Goal: Transaction & Acquisition: Purchase product/service

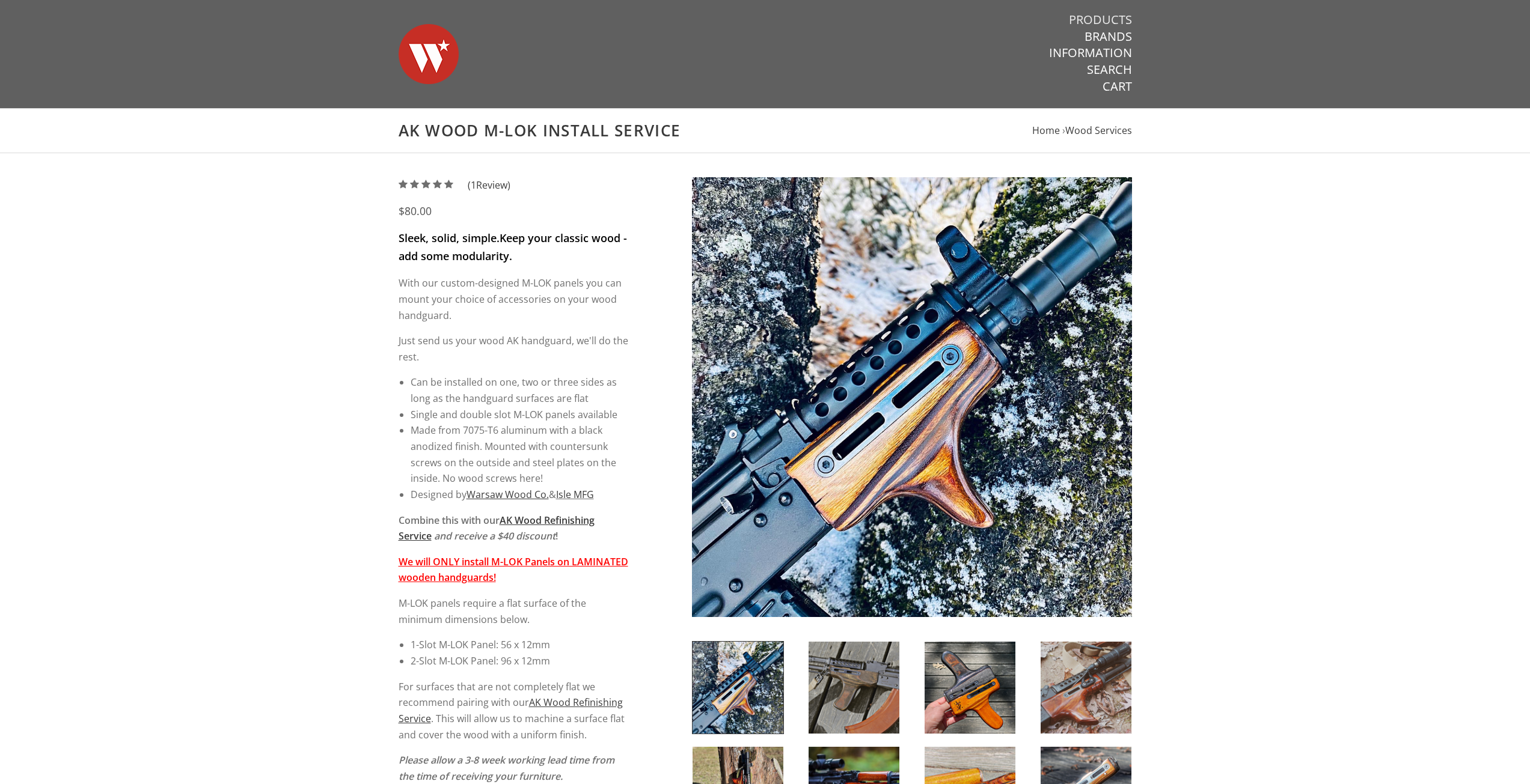
click at [1116, 13] on link "Products" at bounding box center [1100, 20] width 63 height 16
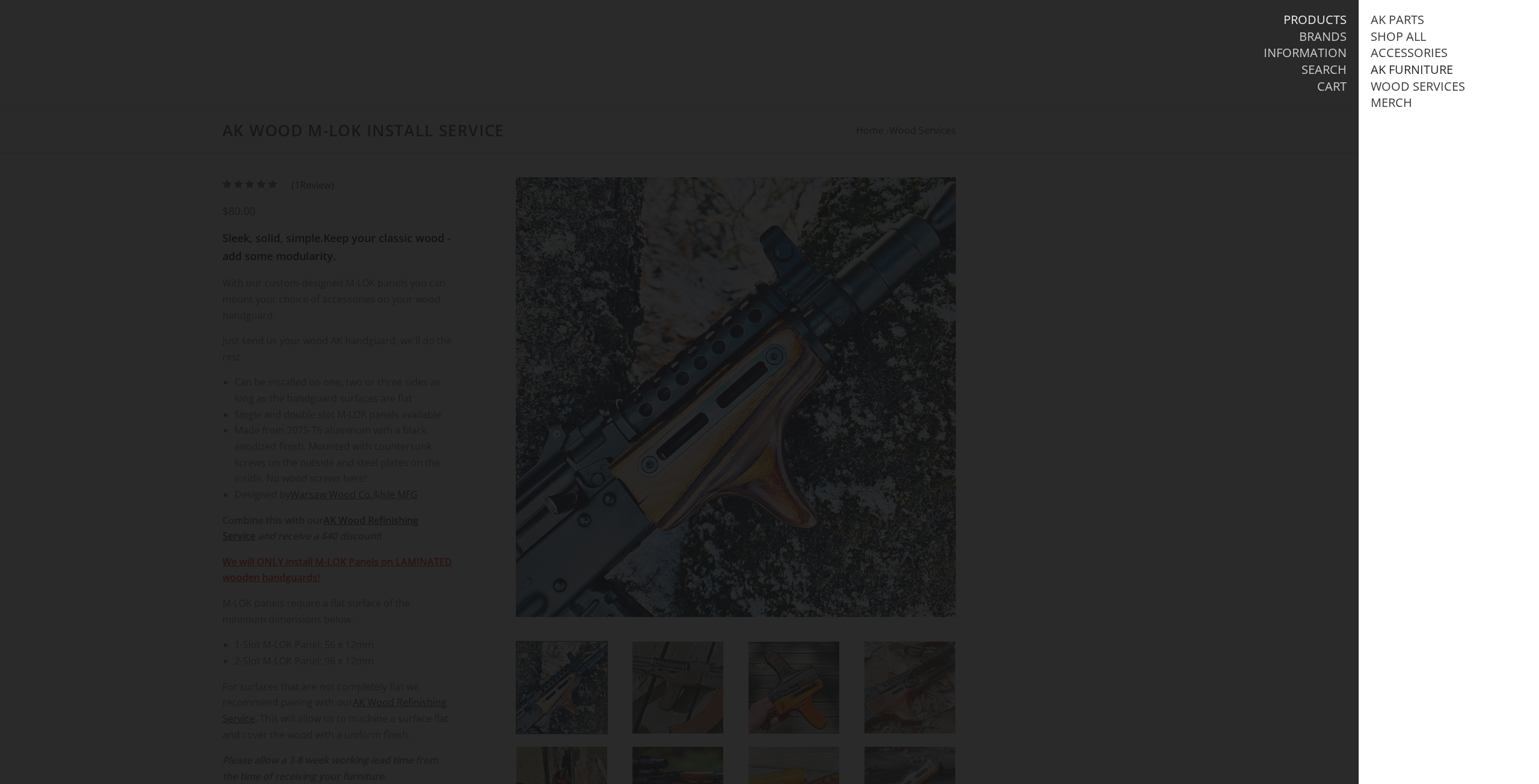
click at [1407, 69] on link "AK Furniture" at bounding box center [1411, 70] width 82 height 16
click at [1413, 84] on link "View all AK Furniture" at bounding box center [1450, 87] width 136 height 16
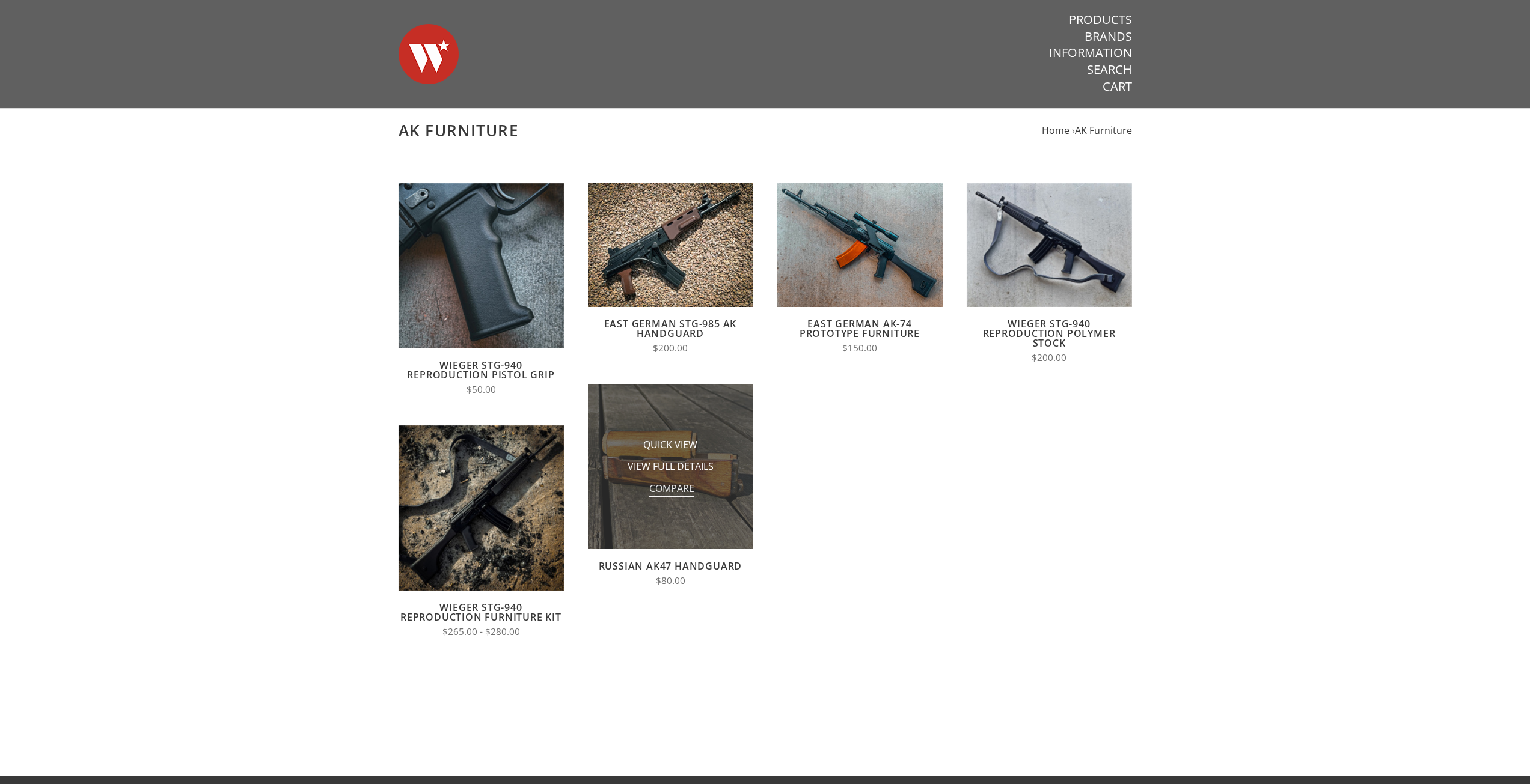
click at [688, 487] on span "Compare" at bounding box center [672, 489] width 45 height 15
click at [647, 492] on input "Compare" at bounding box center [647, 492] width 0 height 0
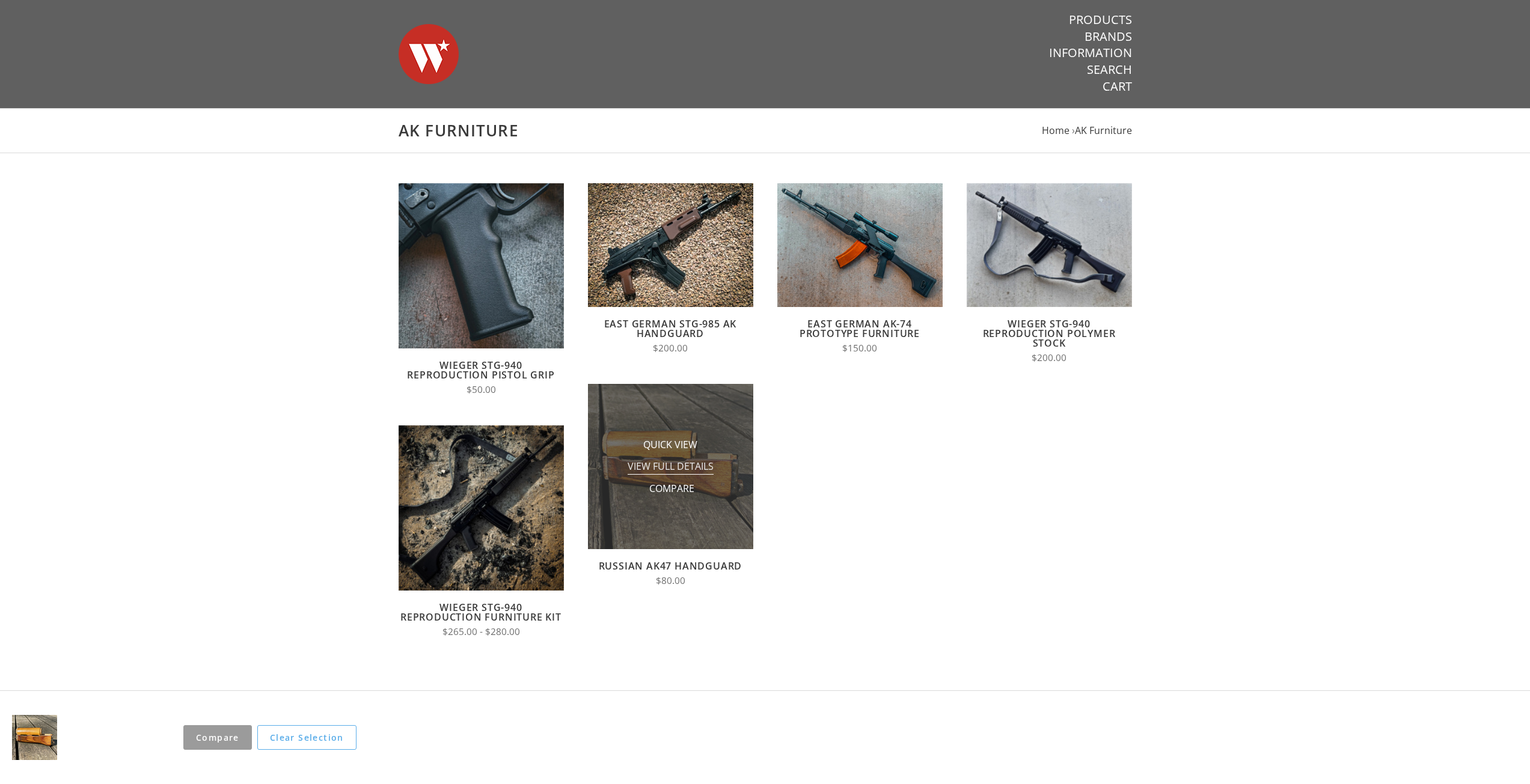
click at [687, 466] on span "View Full Details" at bounding box center [671, 467] width 86 height 15
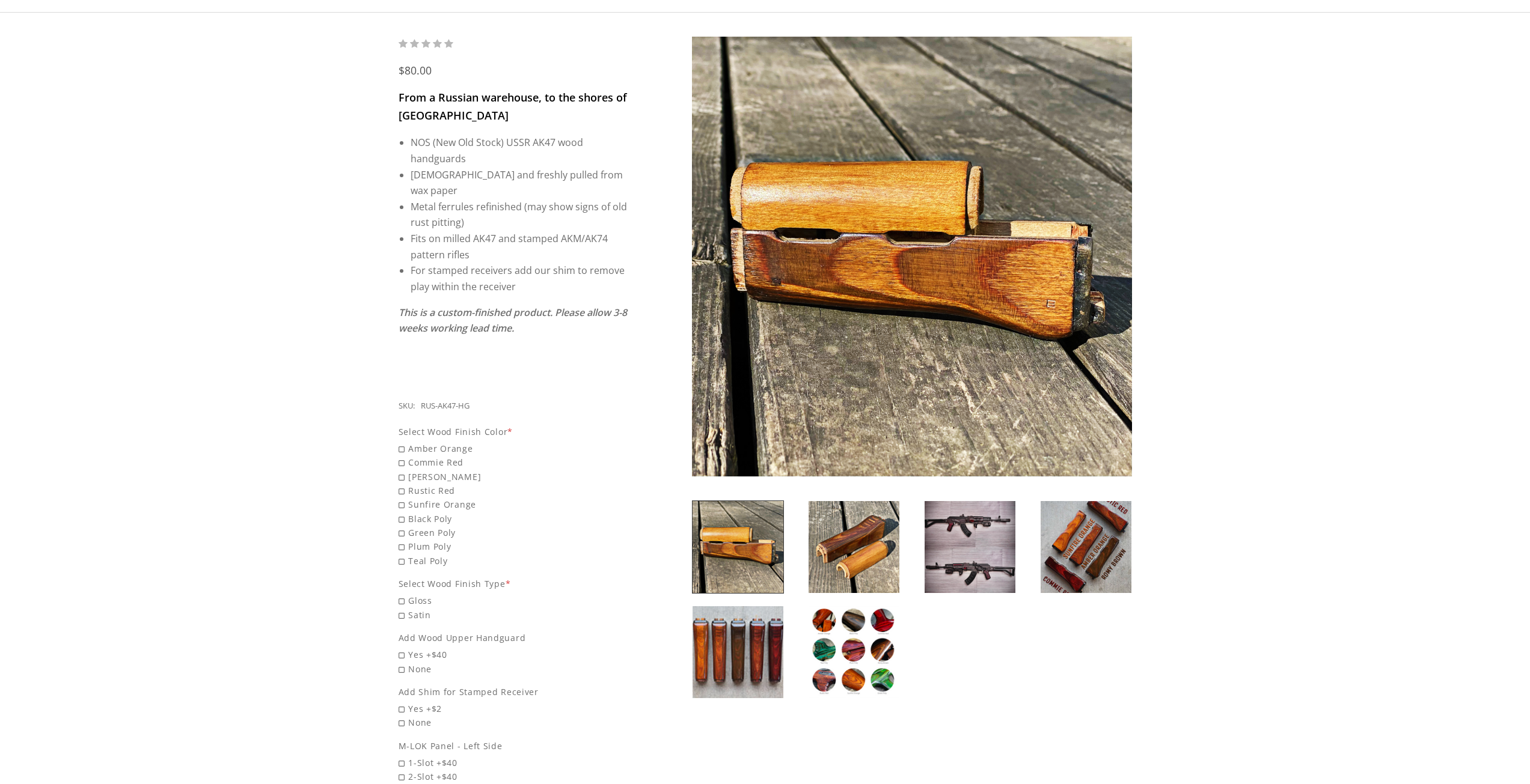
scroll to position [360, 0]
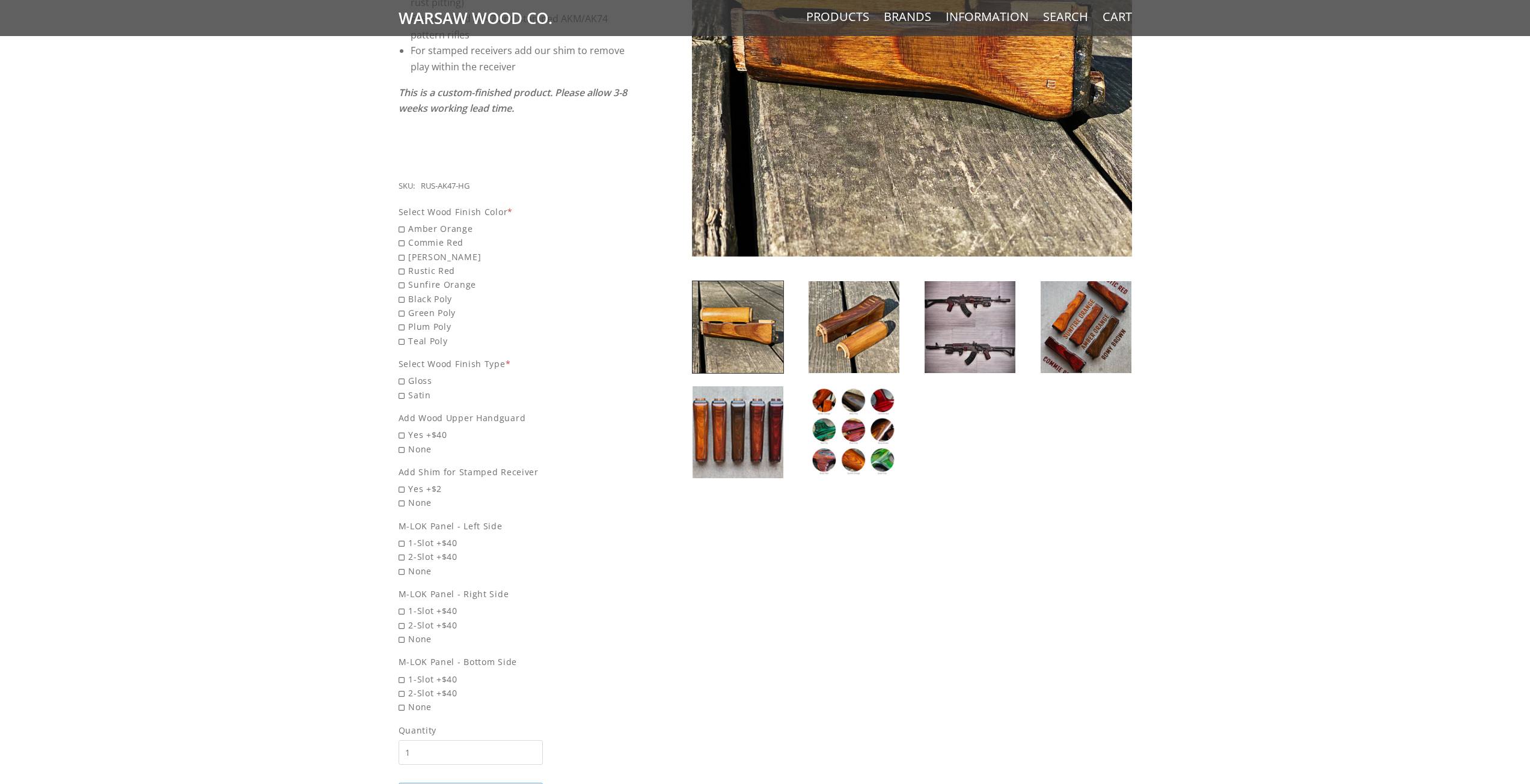
click at [718, 439] on img at bounding box center [738, 432] width 91 height 92
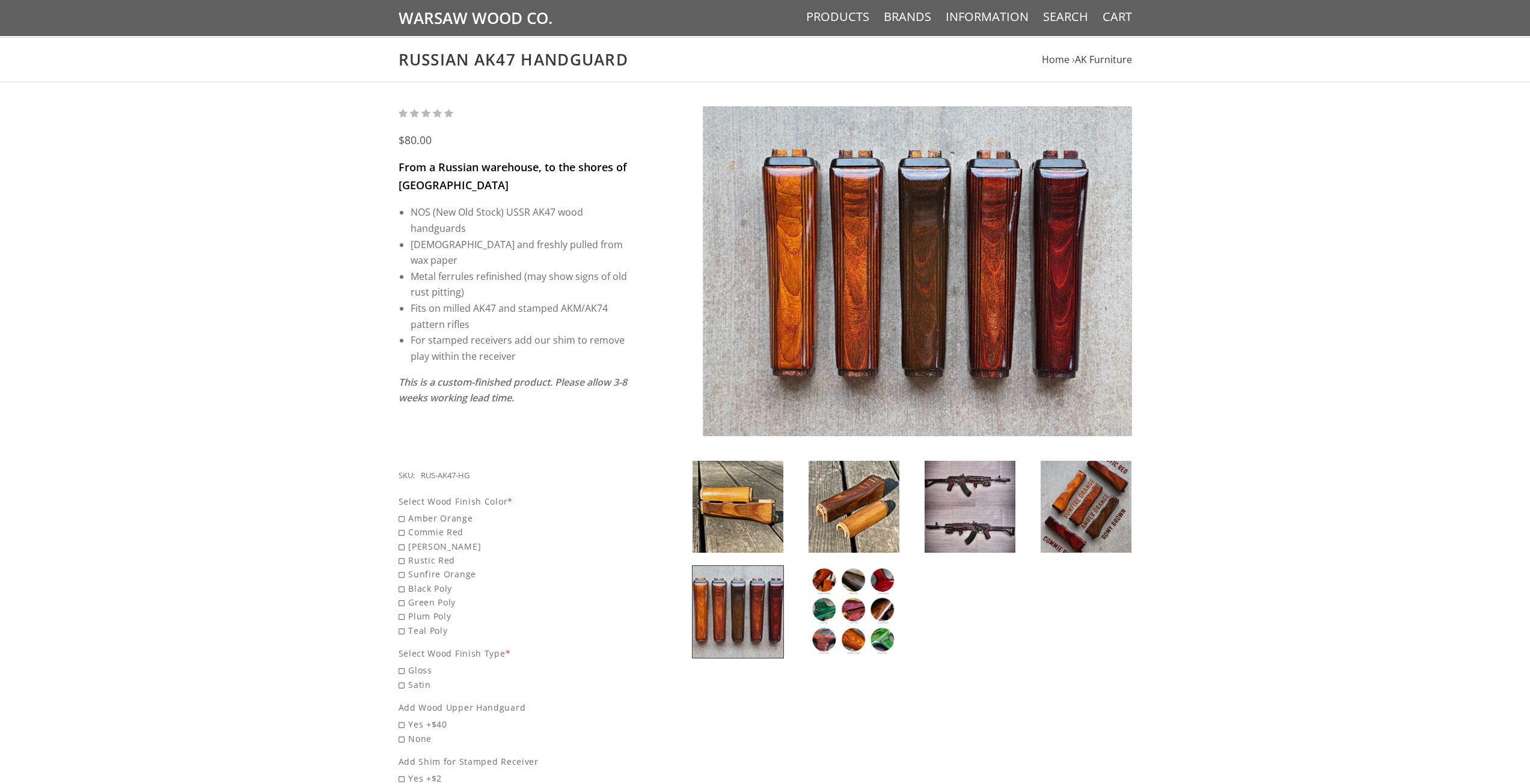
scroll to position [60, 0]
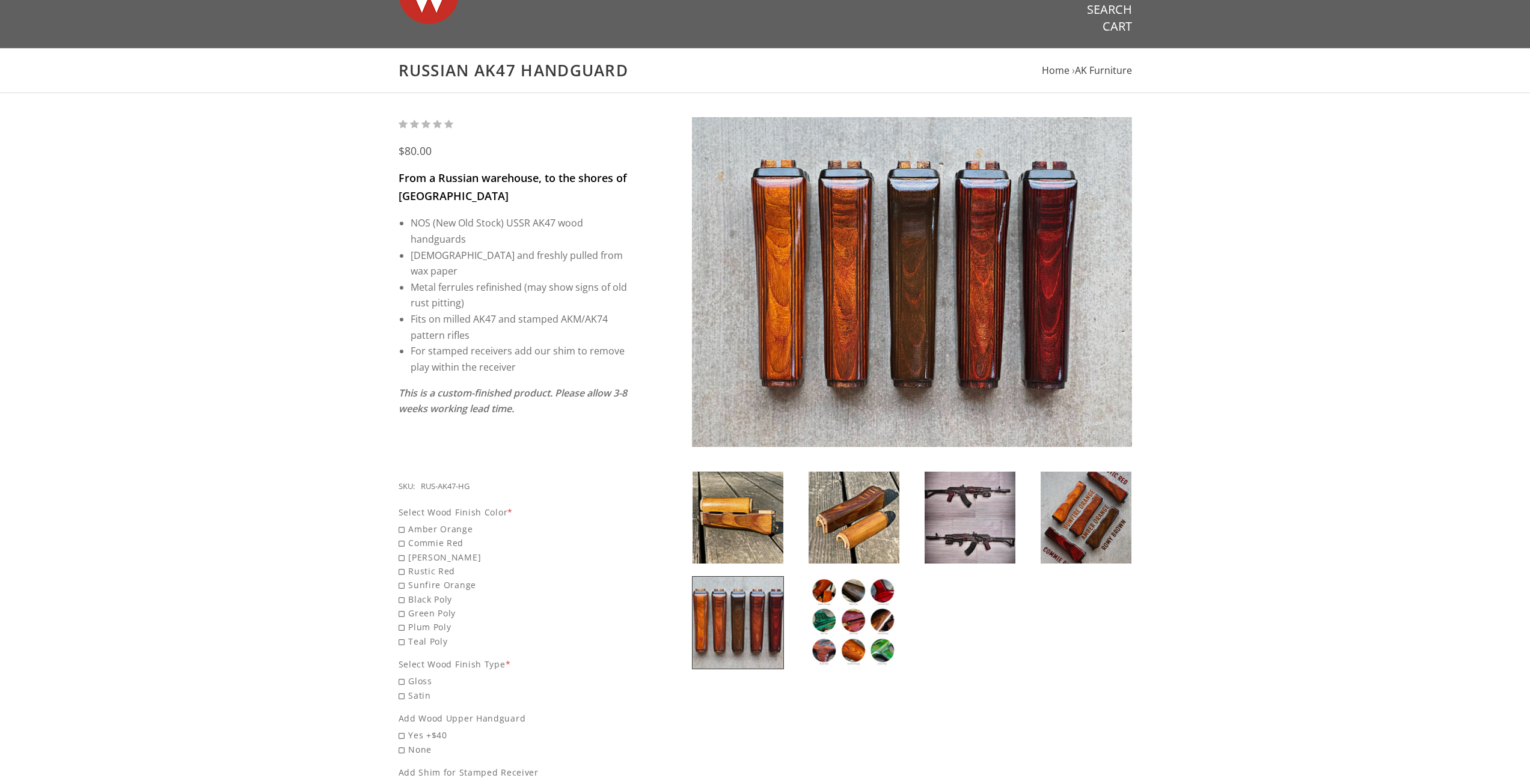
click at [826, 615] on img at bounding box center [854, 622] width 91 height 92
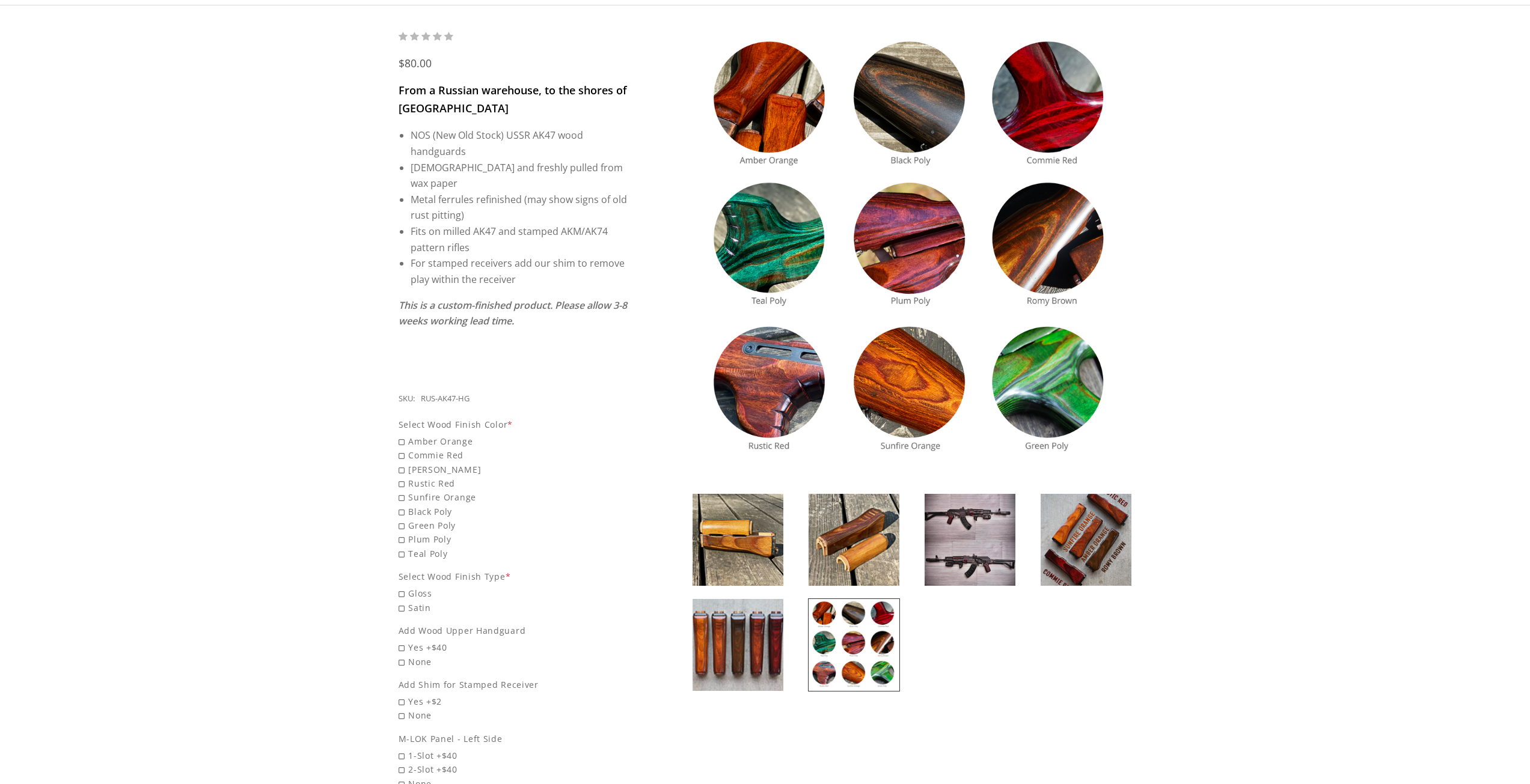
scroll to position [120, 0]
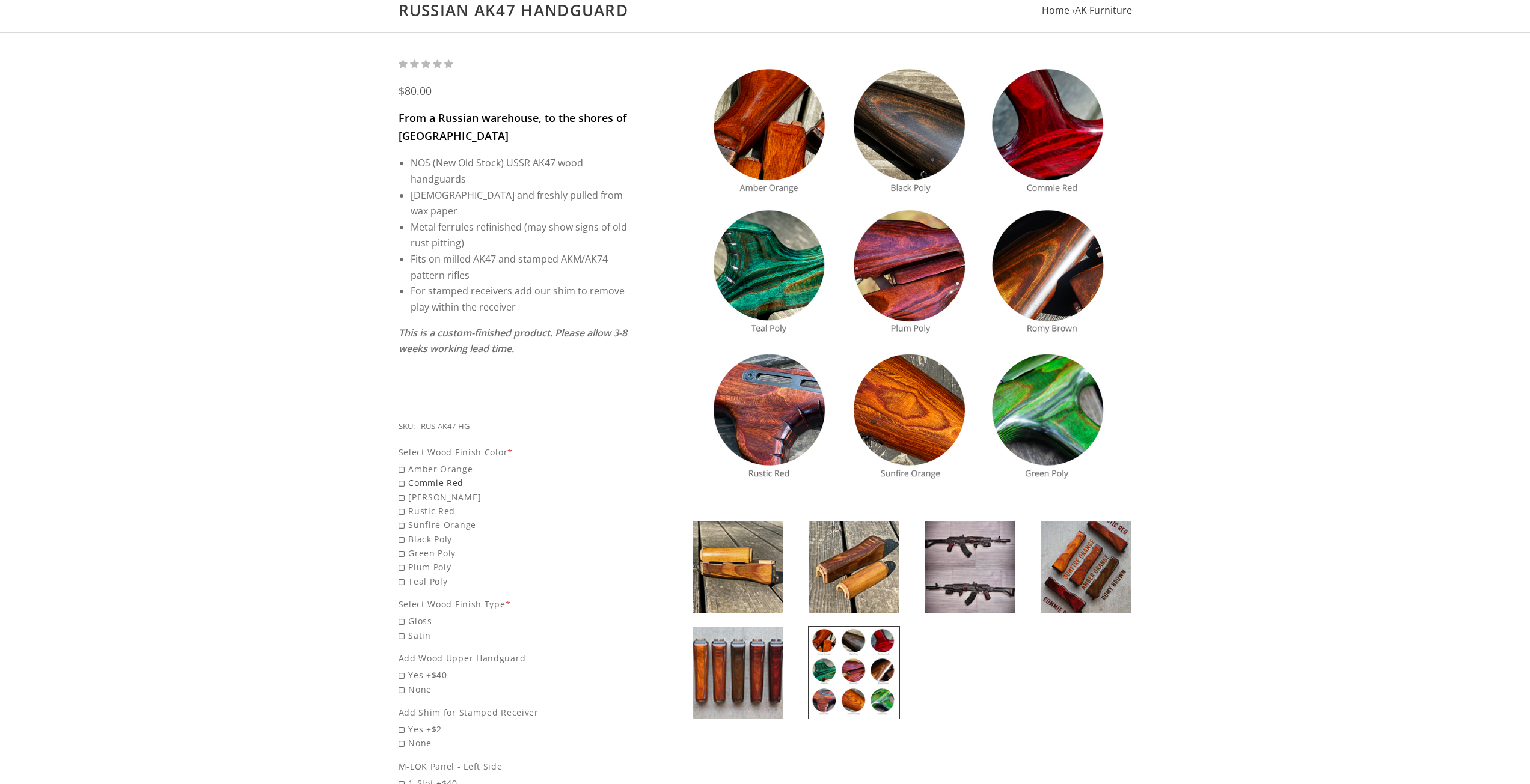
click at [399, 476] on span "Commie Red" at bounding box center [514, 483] width 231 height 14
click at [399, 476] on input "Commie Red" at bounding box center [483, 476] width 168 height 1
radio input "true"
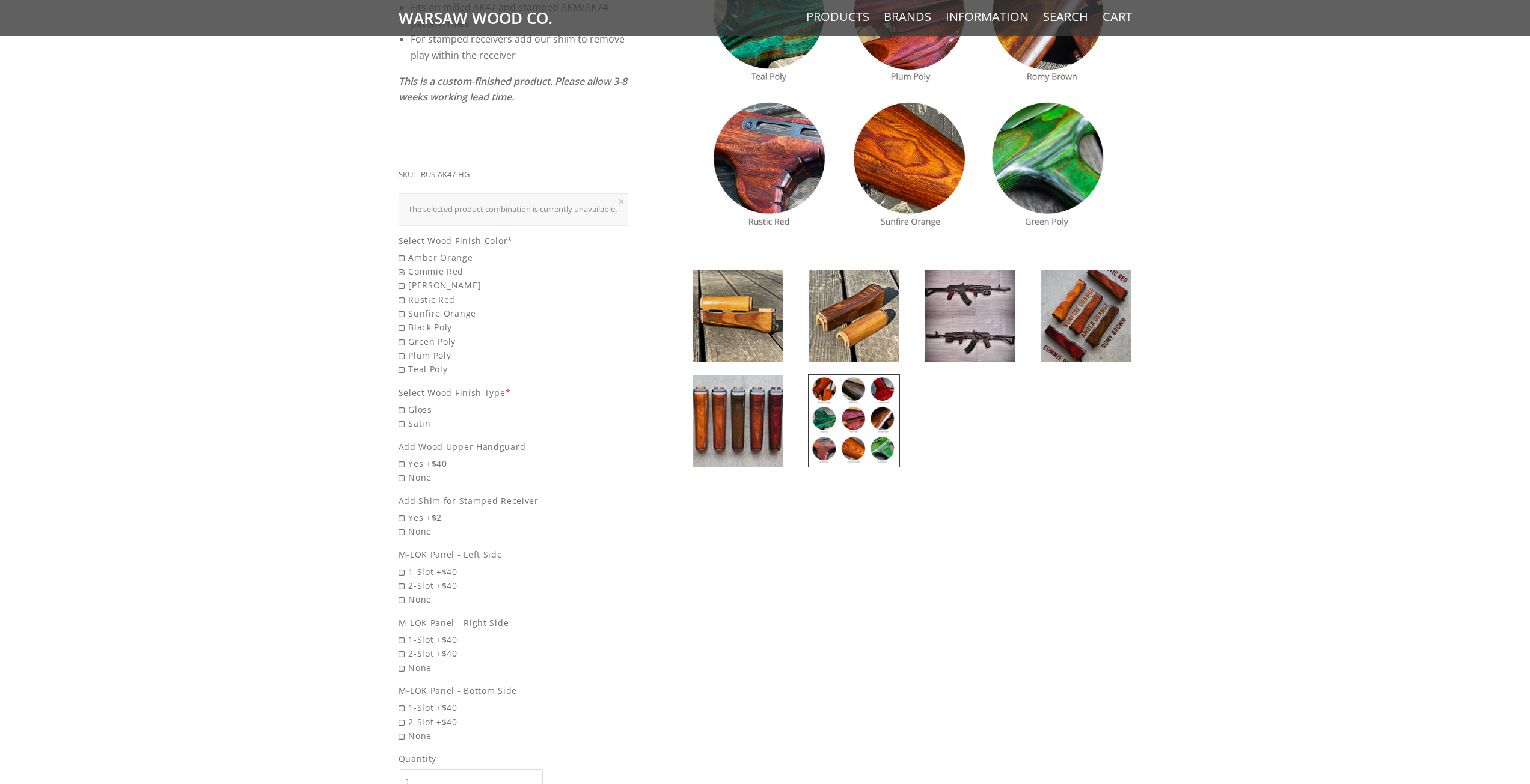
scroll to position [420, 0]
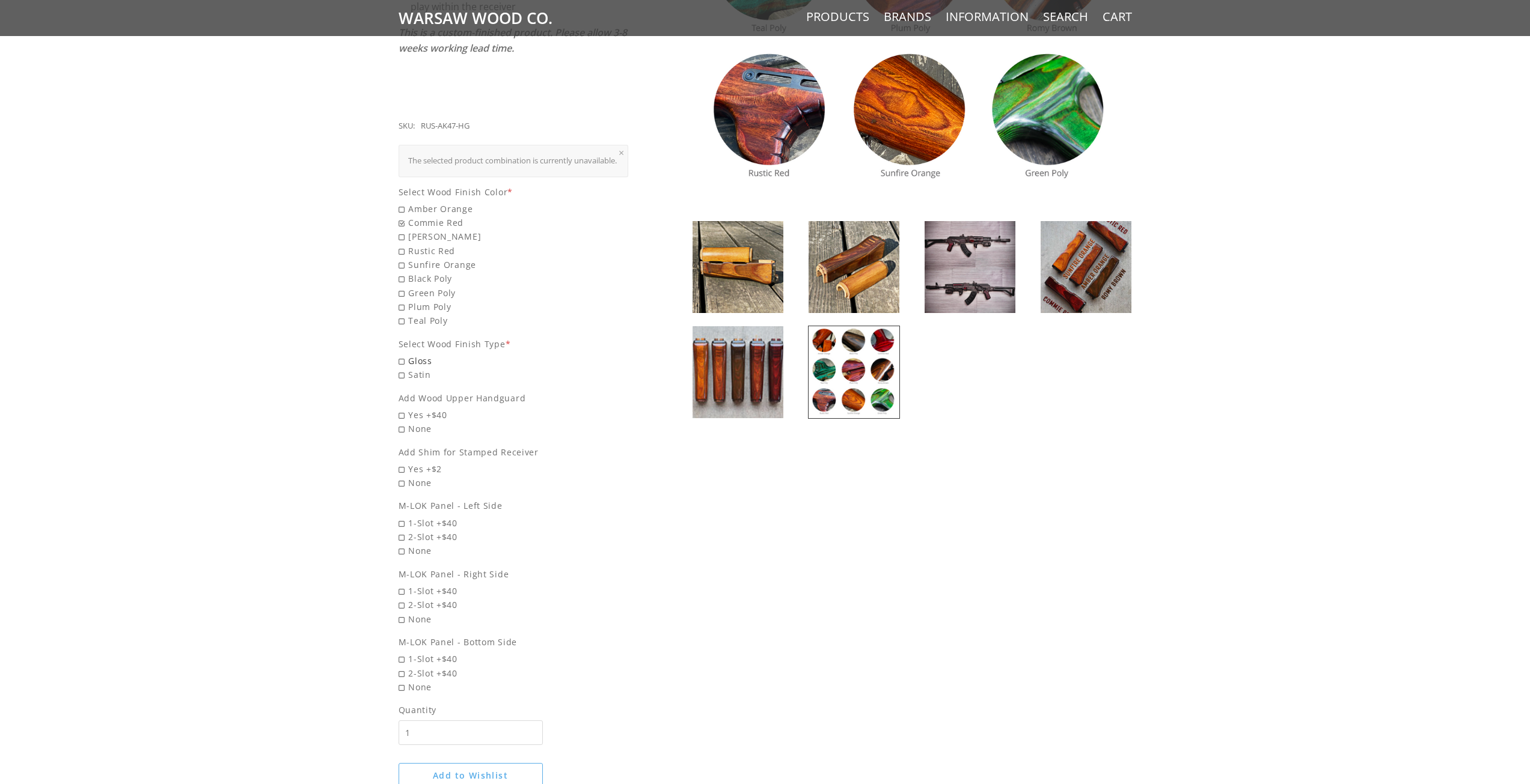
click at [401, 359] on span "Gloss" at bounding box center [514, 360] width 231 height 14
click at [401, 355] on input "Gloss" at bounding box center [483, 354] width 168 height 1
radio input "true"
click at [400, 438] on span "Yes +$40" at bounding box center [514, 442] width 231 height 14
click at [400, 435] on input "Yes +$40" at bounding box center [483, 435] width 168 height 1
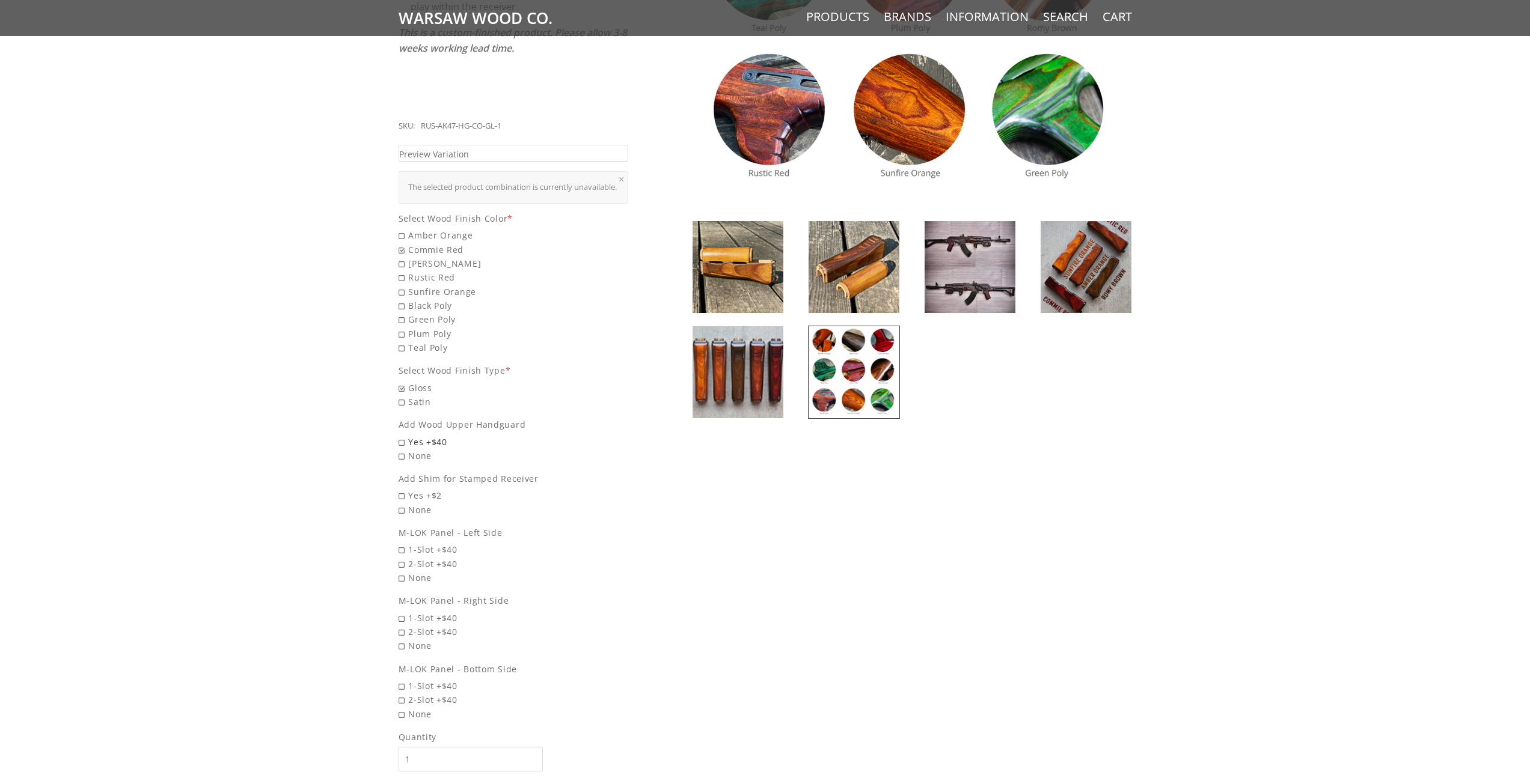
radio input "true"
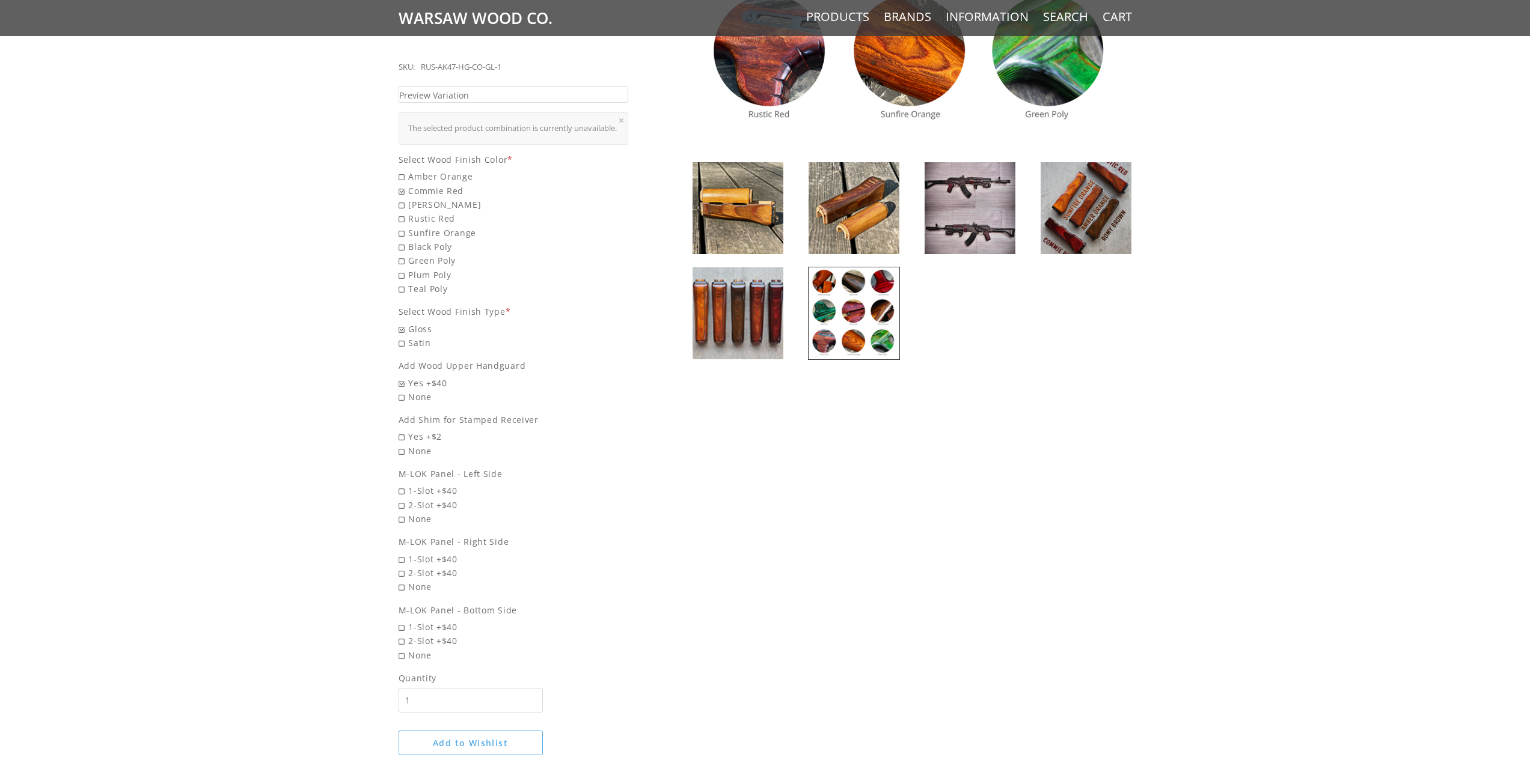
scroll to position [481, 0]
click at [399, 435] on span "Yes +$2" at bounding box center [514, 435] width 231 height 14
click at [399, 429] on input "Yes +$2" at bounding box center [483, 428] width 168 height 1
radio input "true"
click at [399, 515] on span "None" at bounding box center [514, 518] width 231 height 14
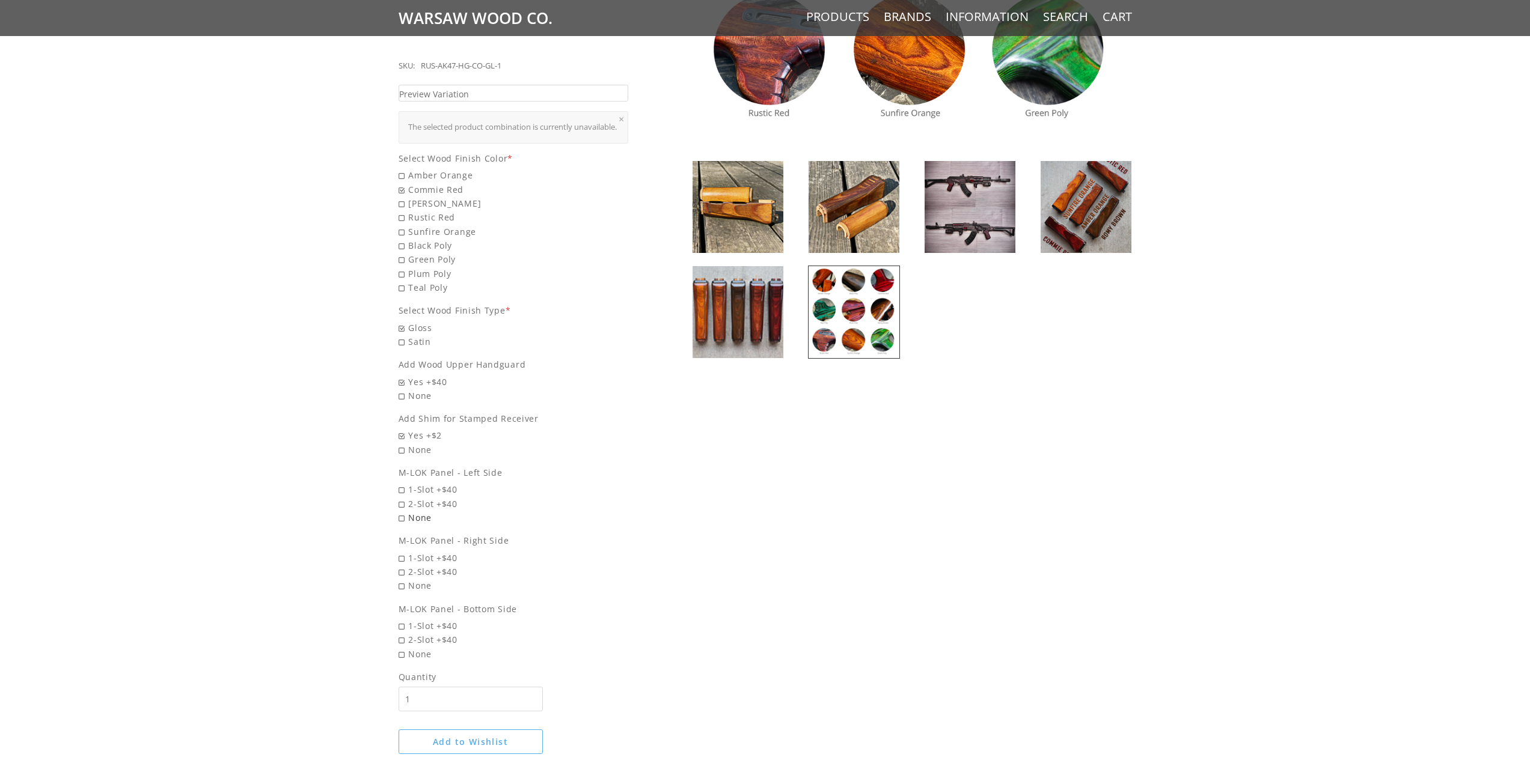
click at [399, 511] on input "None" at bounding box center [483, 511] width 168 height 1
radio input "true"
click at [403, 581] on span "None" at bounding box center [514, 585] width 231 height 14
click at [403, 579] on input "None" at bounding box center [483, 579] width 168 height 1
radio input "true"
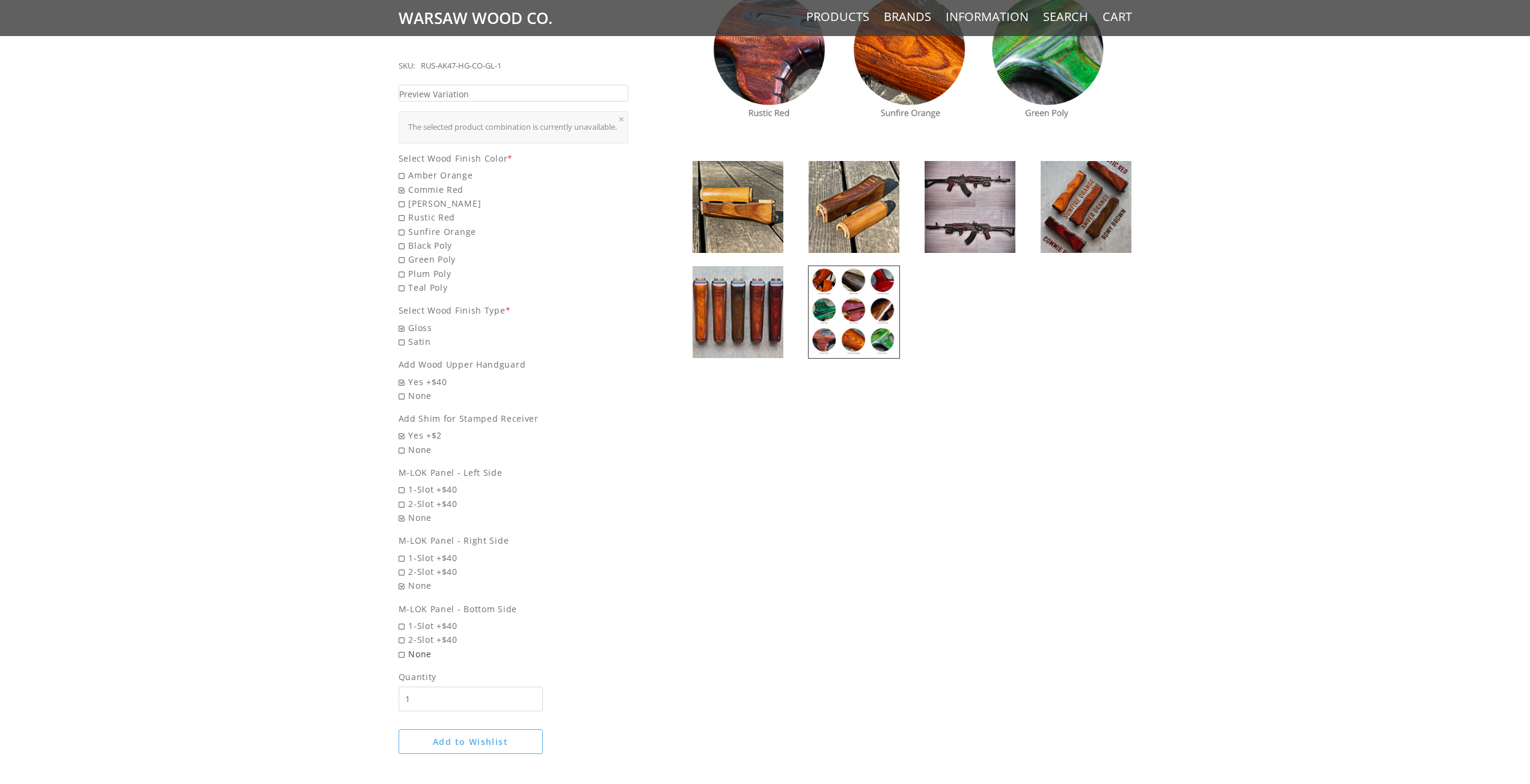
click at [407, 653] on span "None" at bounding box center [514, 654] width 231 height 14
click at [407, 648] on input "None" at bounding box center [483, 648] width 168 height 1
radio input "true"
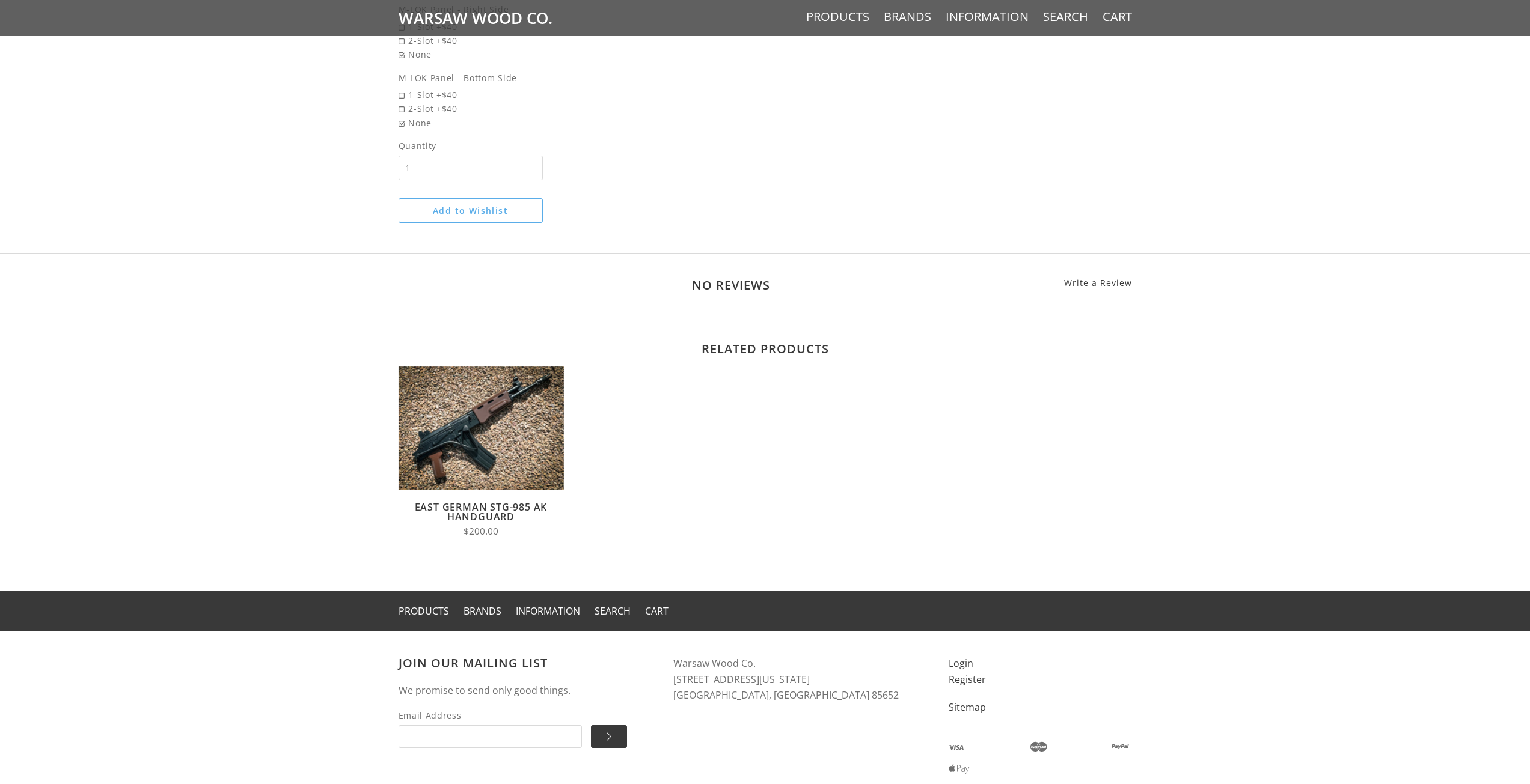
scroll to position [1074, 0]
